Goal: Transaction & Acquisition: Purchase product/service

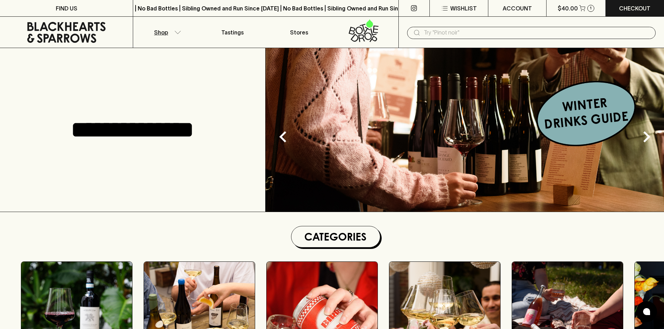
click at [151, 39] on button "Shop" at bounding box center [166, 32] width 66 height 31
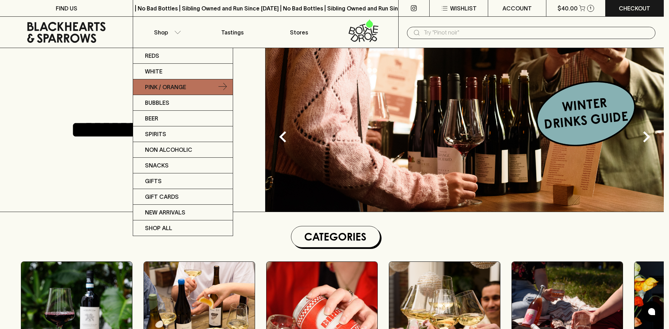
click at [163, 88] on p "Pink / Orange" at bounding box center [165, 87] width 41 height 8
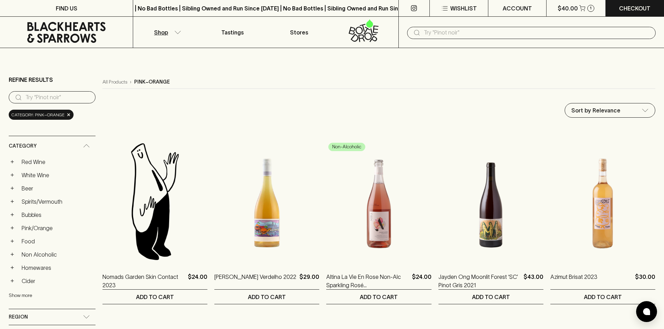
click at [38, 294] on button "Show more" at bounding box center [54, 295] width 91 height 14
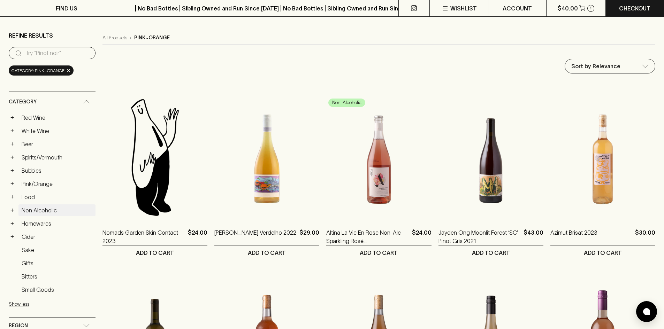
scroll to position [105, 0]
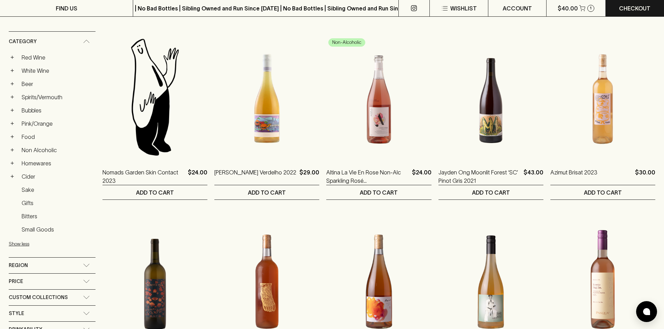
click at [42, 292] on div "Custom Collections" at bounding box center [52, 298] width 87 height 16
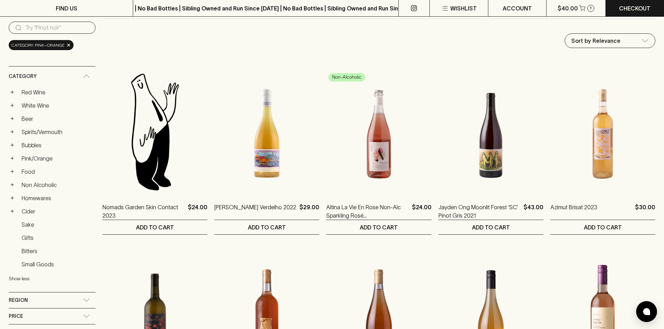
scroll to position [35, 0]
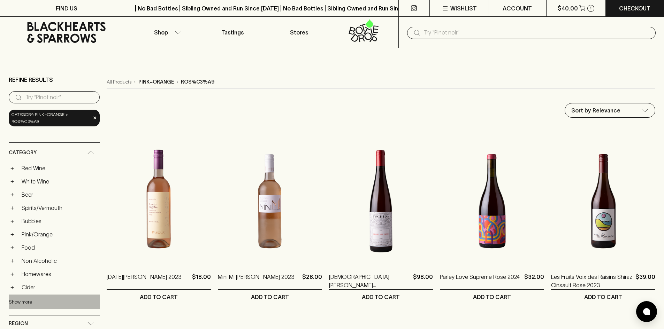
click at [28, 299] on button "Show more" at bounding box center [54, 302] width 91 height 14
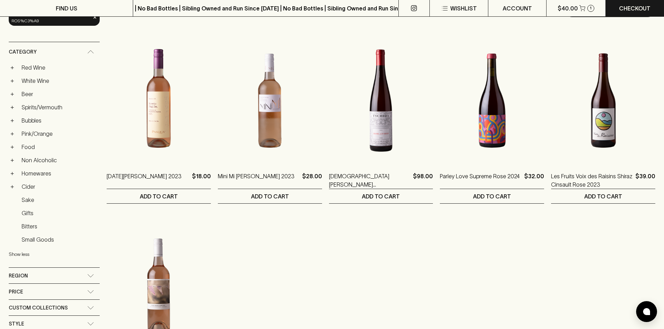
scroll to position [105, 0]
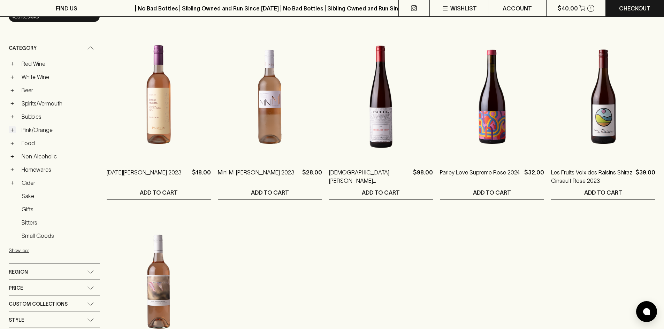
click at [13, 131] on button "+" at bounding box center [12, 129] width 7 height 7
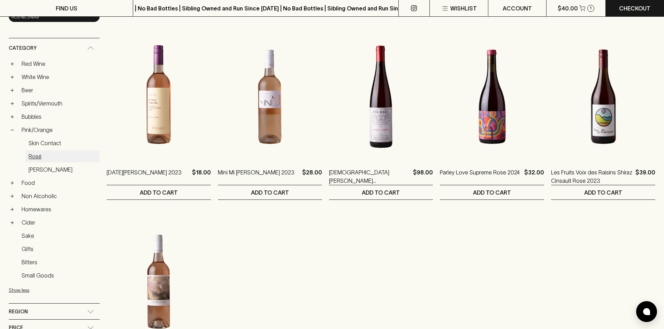
click at [39, 160] on link "Rosé" at bounding box center [62, 157] width 74 height 12
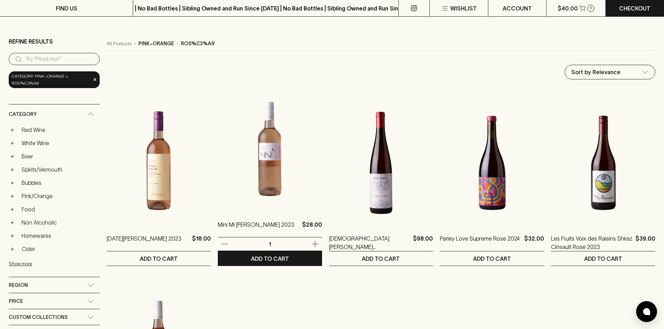
scroll to position [0, 0]
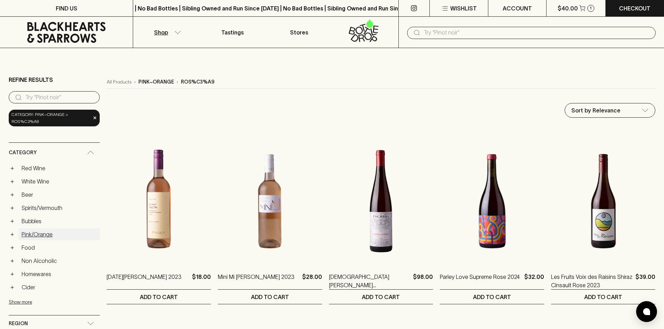
drag, startPoint x: 13, startPoint y: 233, endPoint x: 20, endPoint y: 238, distance: 8.6
click at [13, 233] on button "+" at bounding box center [12, 234] width 7 height 7
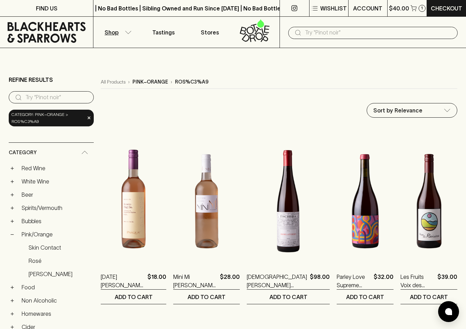
scroll to position [105, 0]
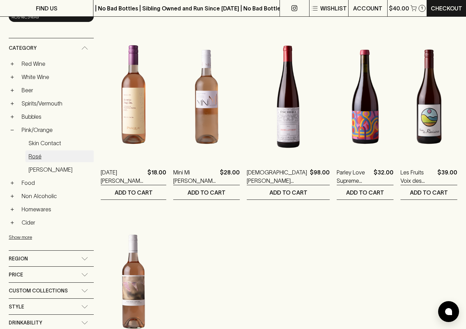
click at [55, 156] on link "Rosé" at bounding box center [59, 157] width 68 height 12
